Goal: Task Accomplishment & Management: Complete application form

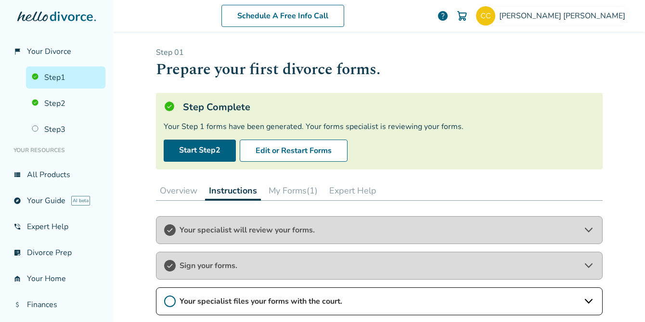
click at [73, 104] on link "Step 2" at bounding box center [65, 103] width 79 height 22
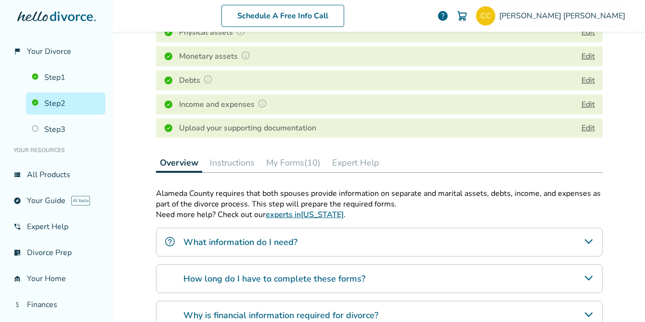
scroll to position [163, 0]
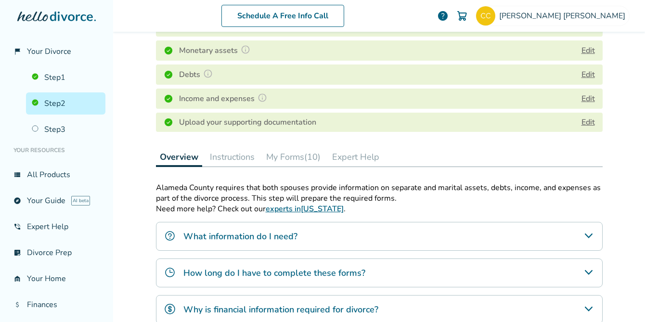
click at [279, 160] on button "My Forms (10)" at bounding box center [293, 156] width 62 height 19
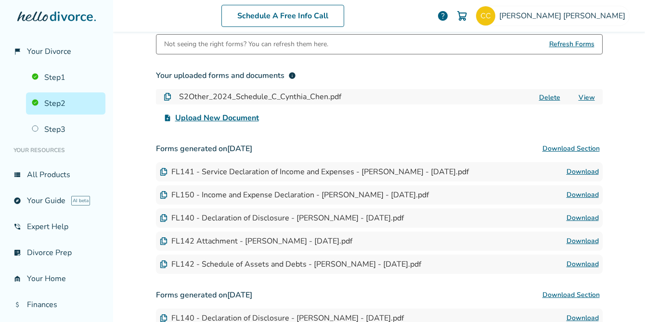
scroll to position [321, 0]
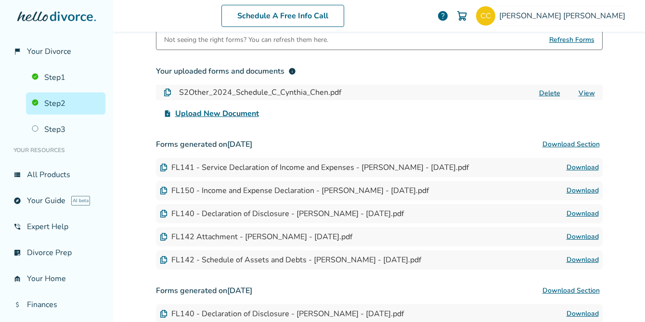
click at [574, 186] on link "Download" at bounding box center [582, 191] width 32 height 12
